Goal: Information Seeking & Learning: Find specific fact

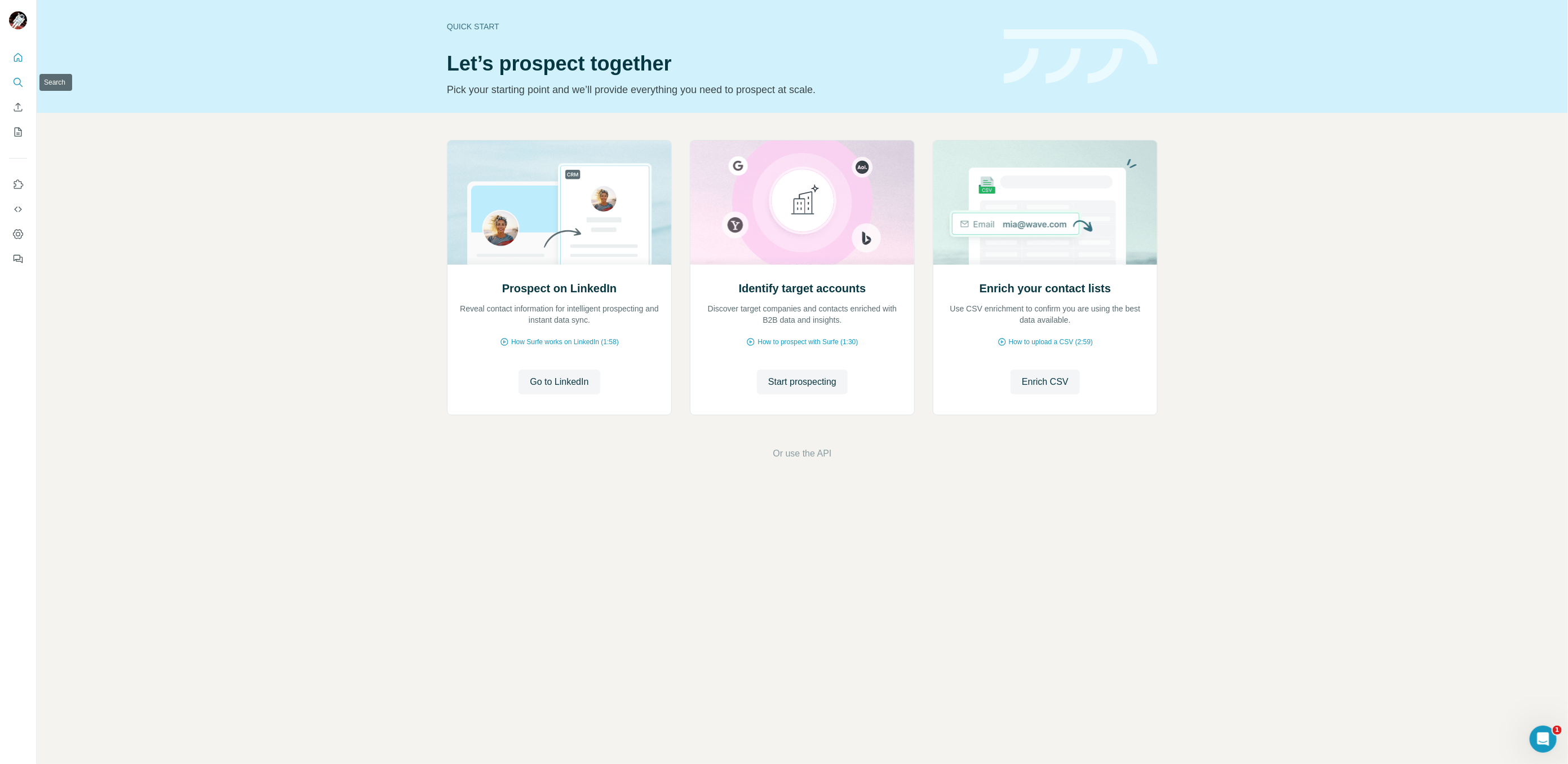
click at [14, 78] on icon "Search" at bounding box center [18, 82] width 11 height 11
click at [15, 74] on button "Search" at bounding box center [18, 82] width 18 height 20
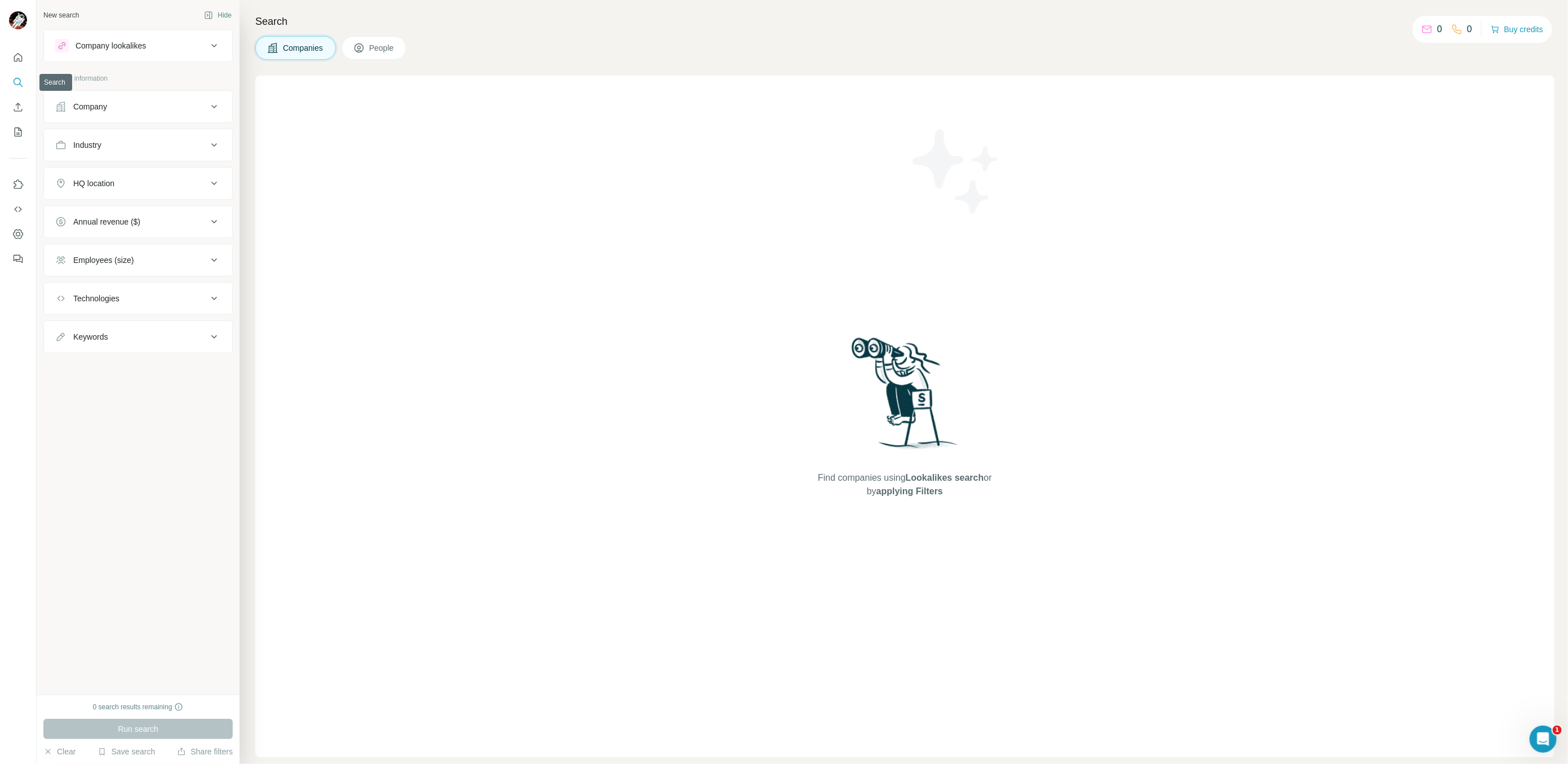
click at [15, 74] on button "Search" at bounding box center [18, 82] width 18 height 20
click at [163, 98] on button "Company" at bounding box center [139, 107] width 189 height 27
click at [139, 157] on input "text" at bounding box center [138, 156] width 166 height 20
paste input "**********"
type input "**********"
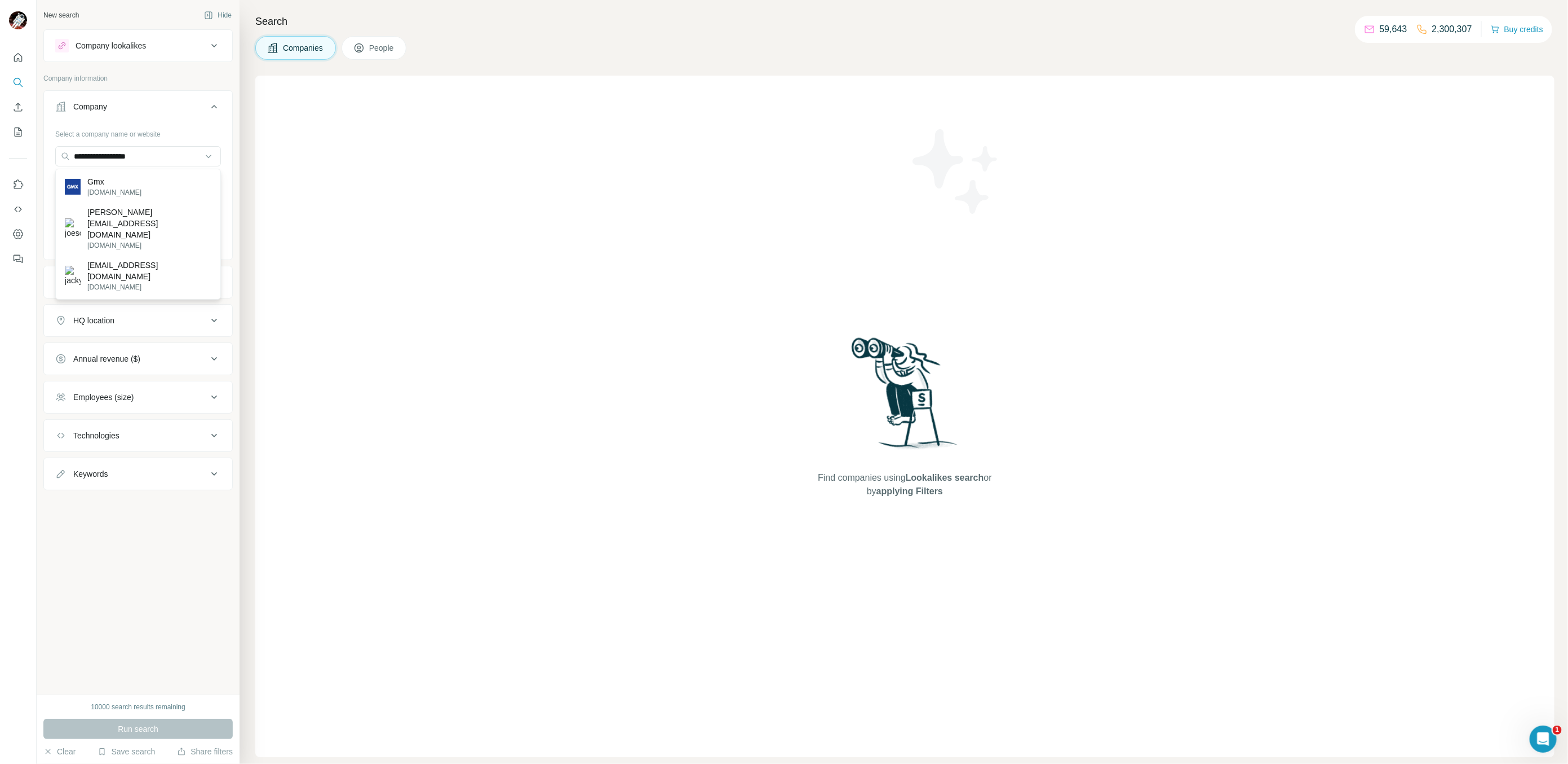
click at [155, 187] on div "Gmx [DOMAIN_NAME]" at bounding box center [138, 187] width 160 height 31
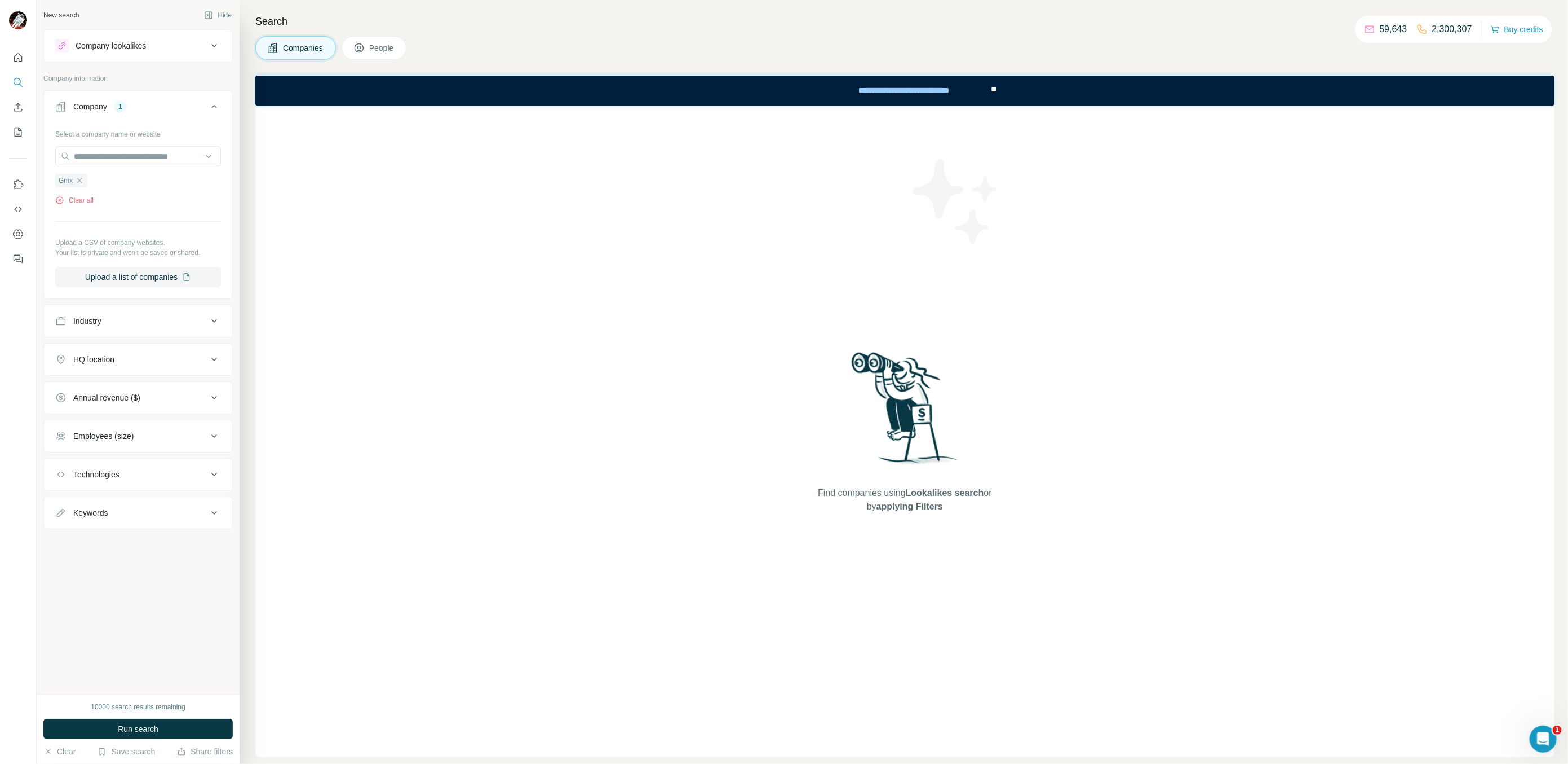
click at [155, 718] on div "10000 search results remaining Run search Clear Save search Share filters" at bounding box center [138, 729] width 203 height 70
click at [152, 730] on span "Run search" at bounding box center [138, 728] width 40 height 11
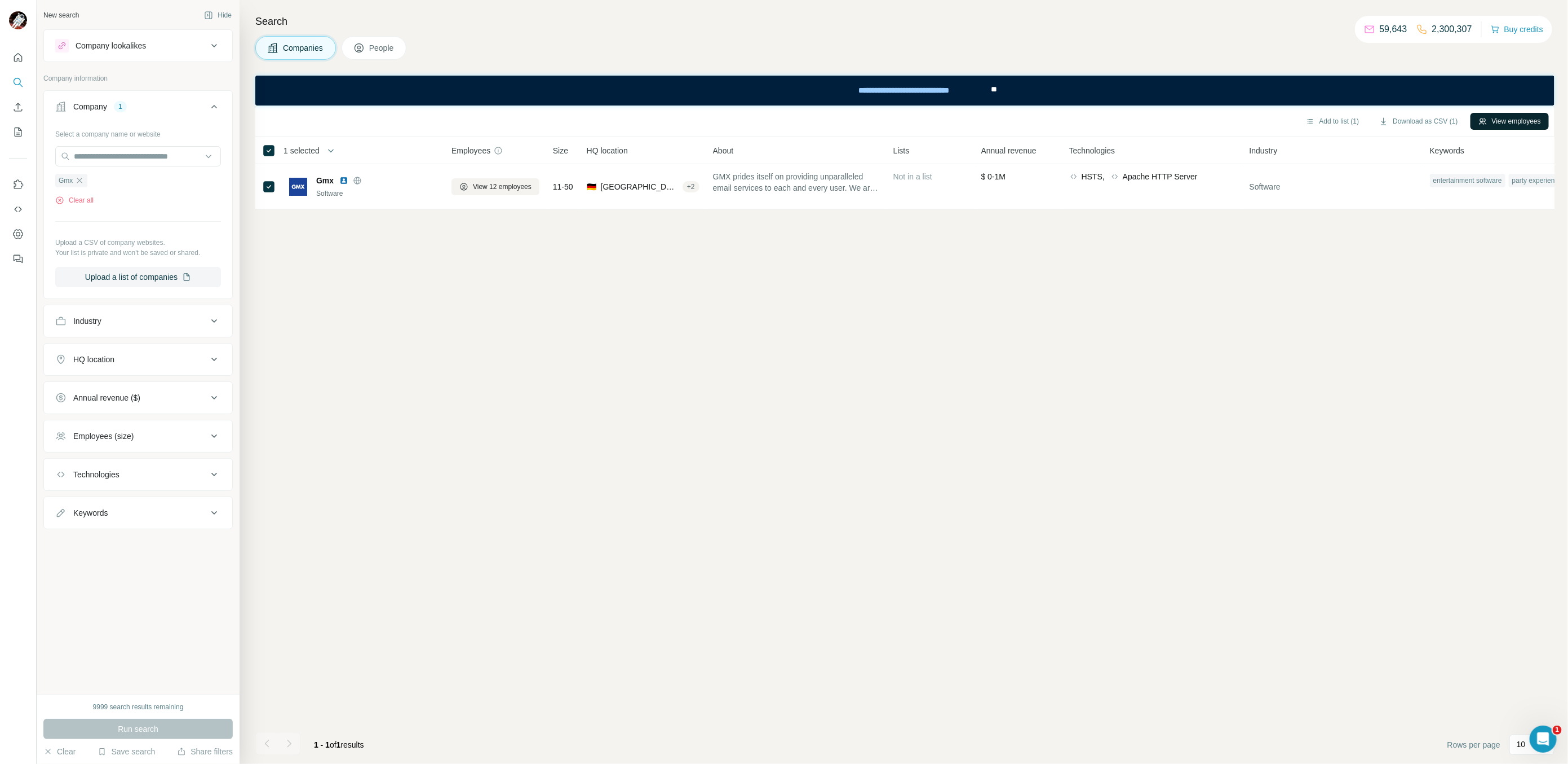
click at [1484, 120] on button "View employees" at bounding box center [1509, 121] width 78 height 17
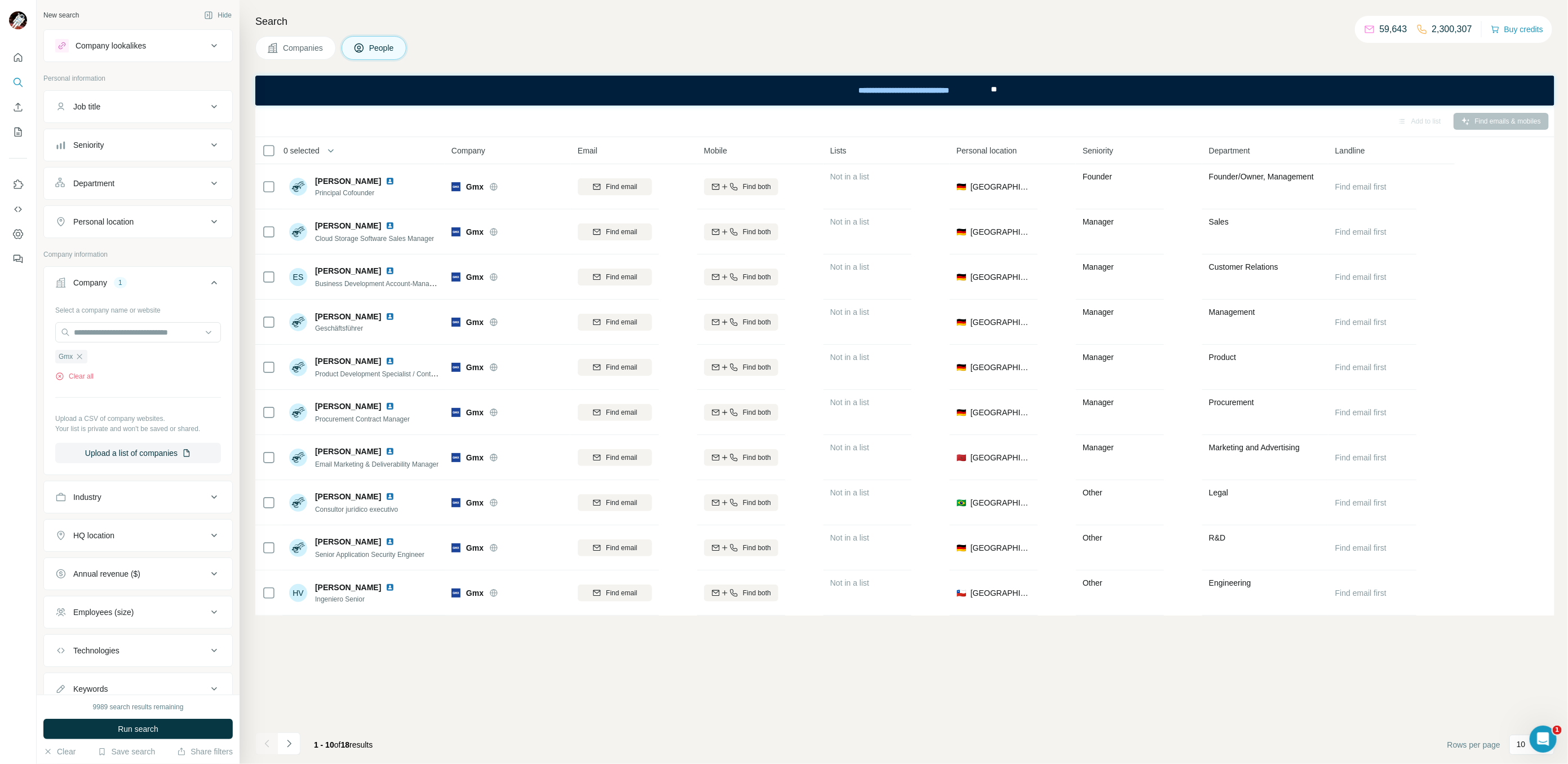
click at [277, 143] on th "0 selected" at bounding box center [345, 151] width 180 height 27
click at [276, 143] on span "0 selected" at bounding box center [309, 150] width 66 height 23
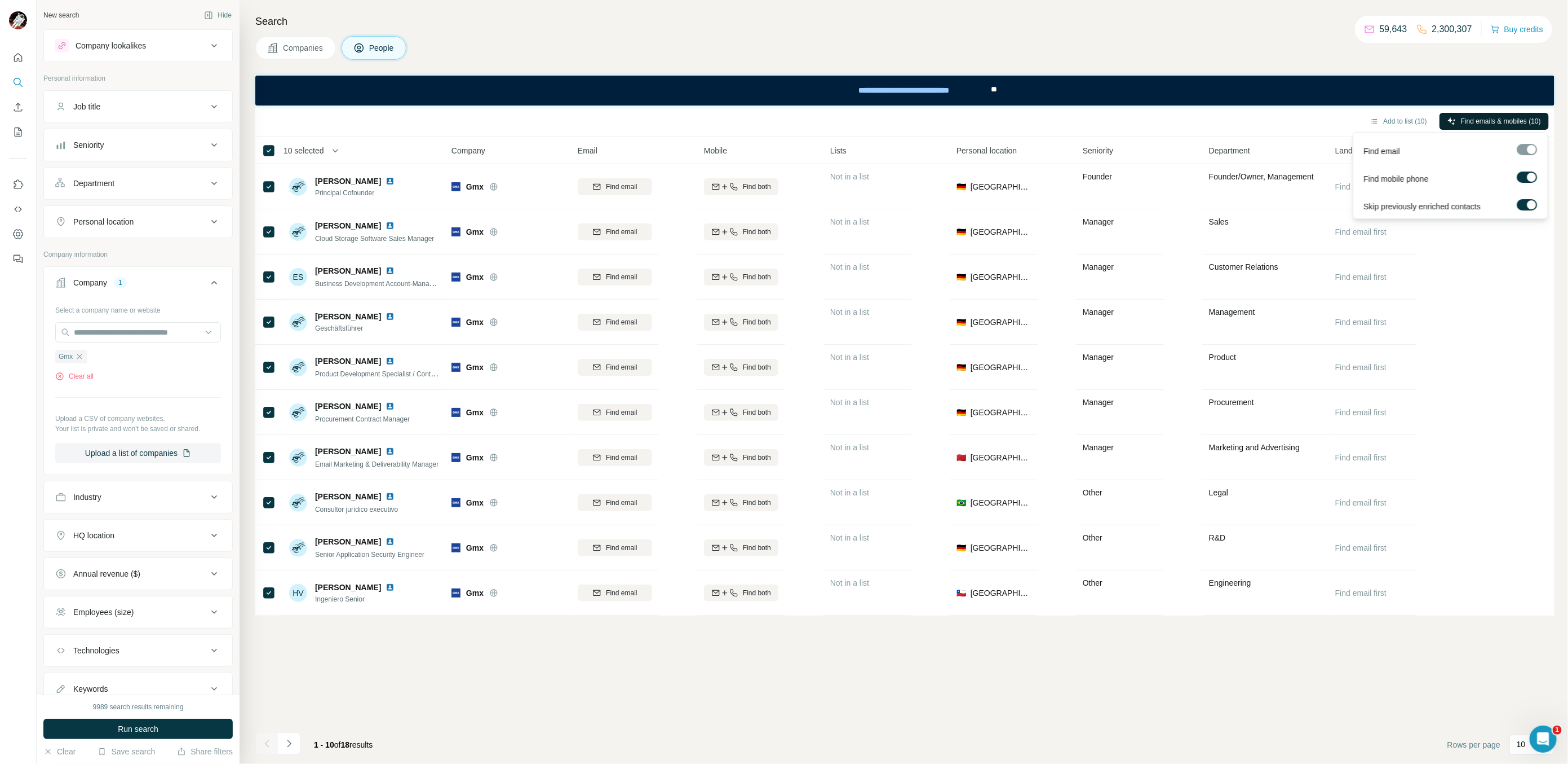
click at [1528, 116] on span "Find emails & mobiles (10)" at bounding box center [1501, 122] width 80 height 10
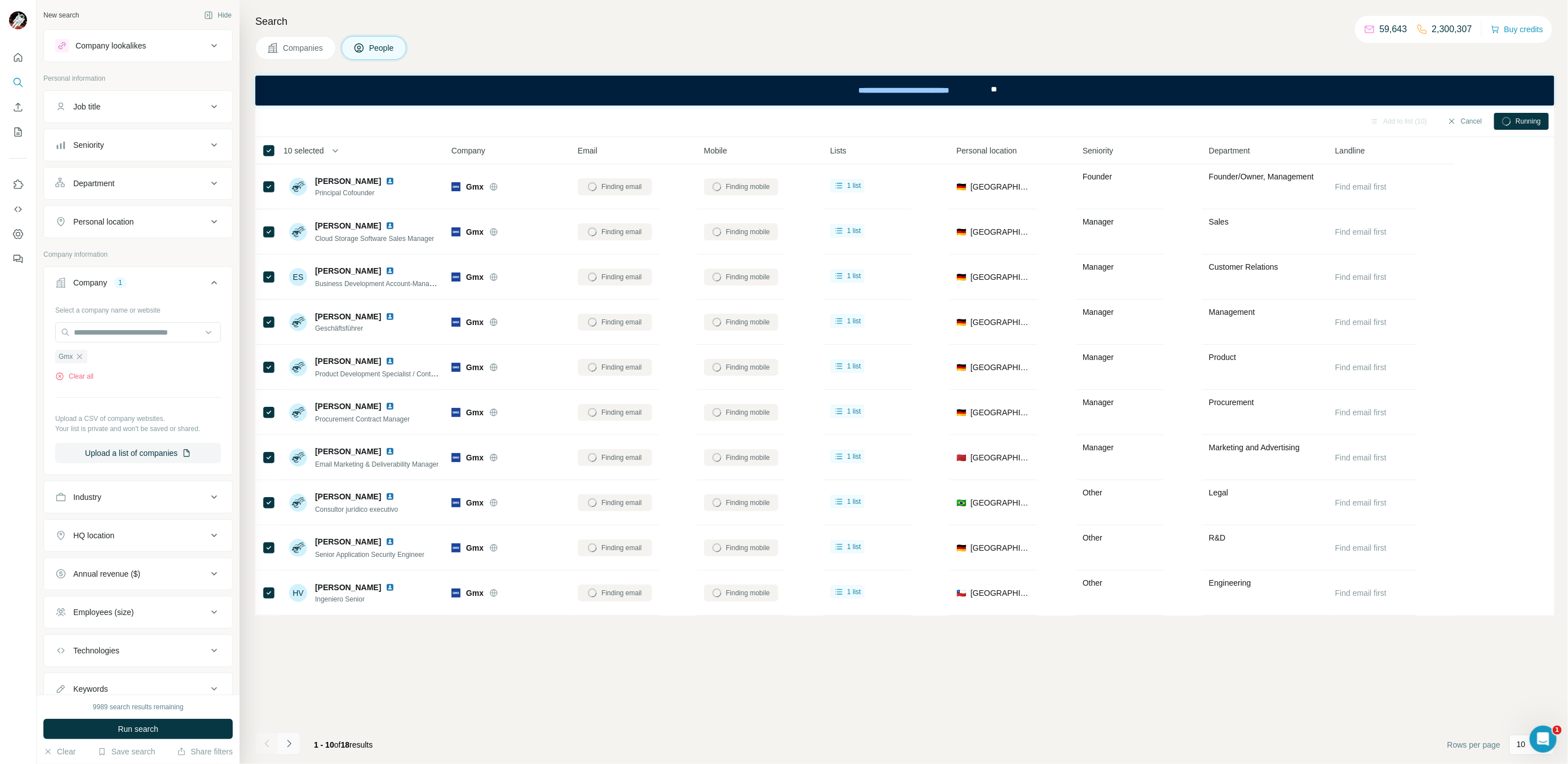
click at [293, 746] on icon "Navigate to next page" at bounding box center [289, 743] width 11 height 11
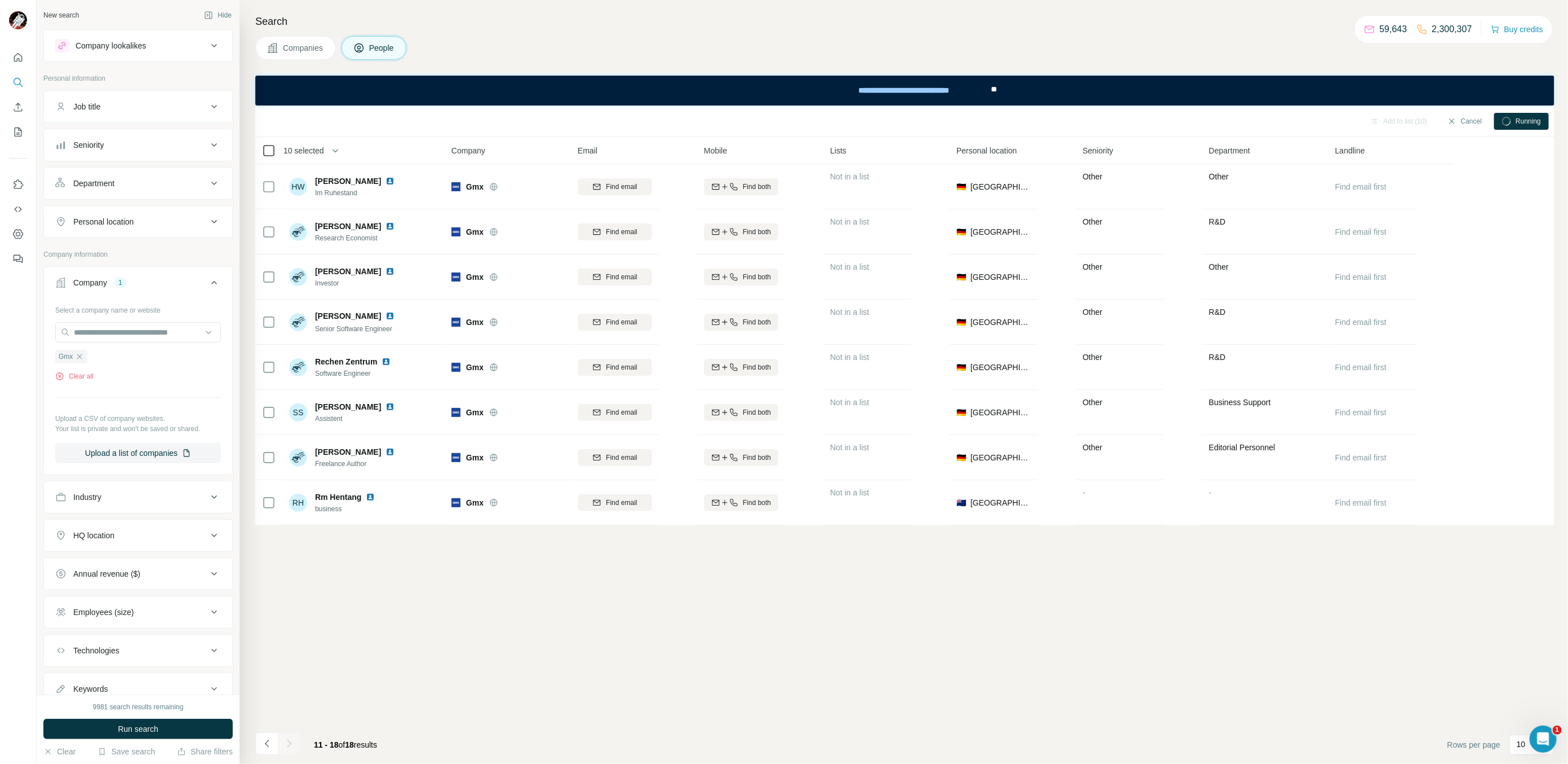
click at [269, 156] on icon at bounding box center [269, 150] width 14 height 14
